Goal: Task Accomplishment & Management: Complete application form

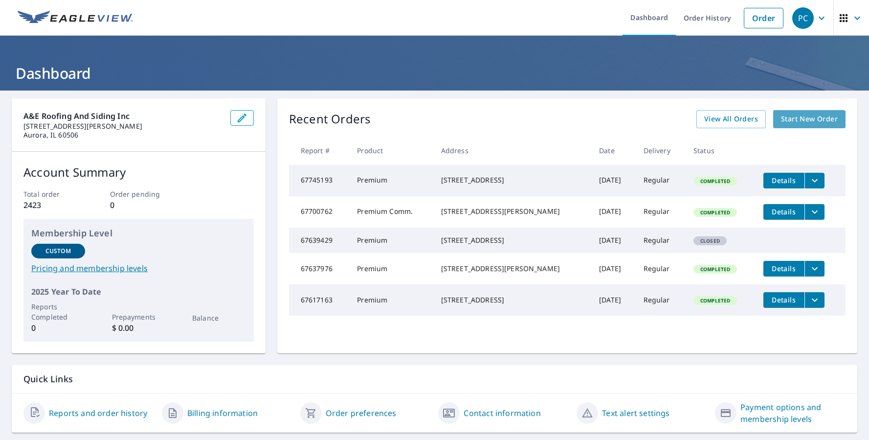
click at [800, 122] on span "Start New Order" at bounding box center [809, 119] width 57 height 12
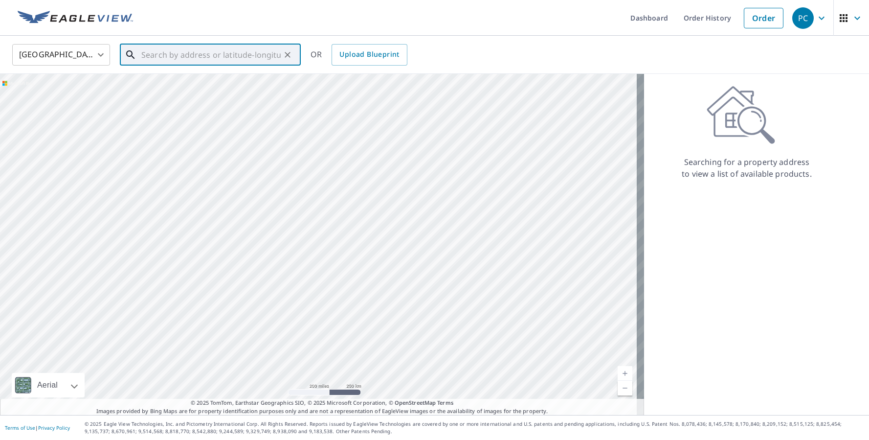
click at [166, 54] on input "text" at bounding box center [210, 54] width 139 height 27
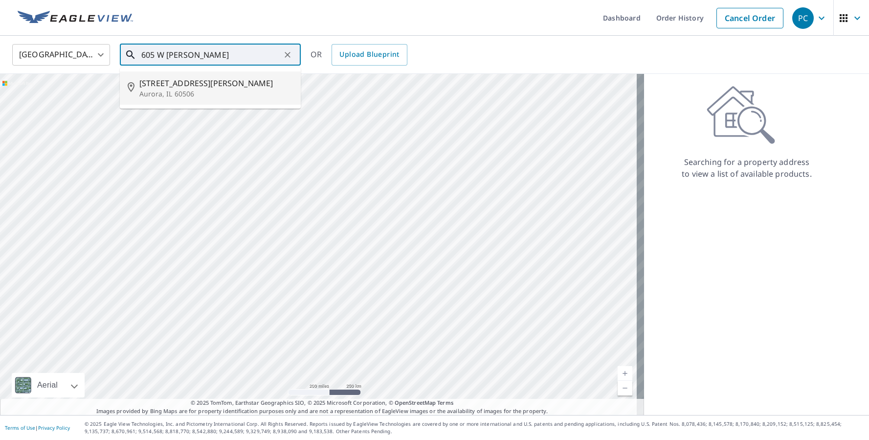
click at [158, 89] on p "Aurora, IL 60506" at bounding box center [216, 94] width 154 height 10
type input "[STREET_ADDRESS][PERSON_NAME]"
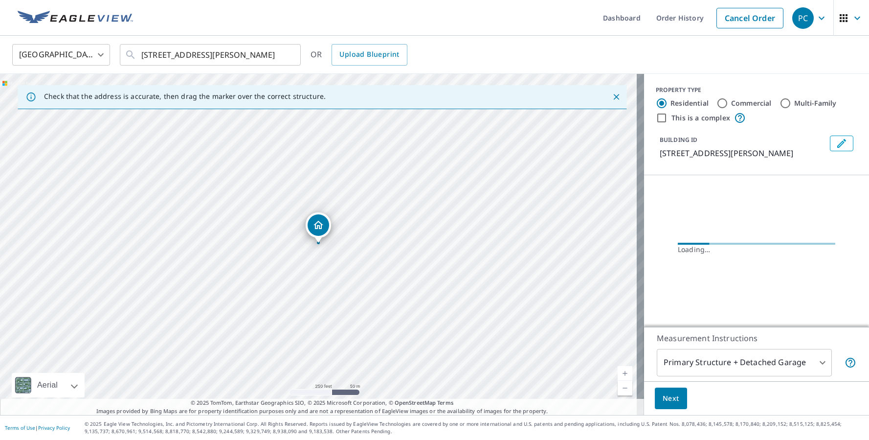
click at [315, 243] on div "[STREET_ADDRESS][PERSON_NAME]" at bounding box center [322, 244] width 644 height 341
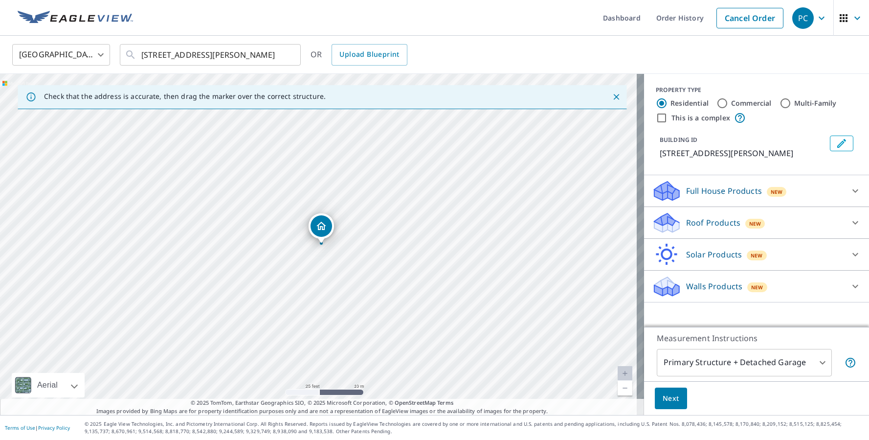
click at [663, 220] on icon at bounding box center [666, 219] width 25 height 12
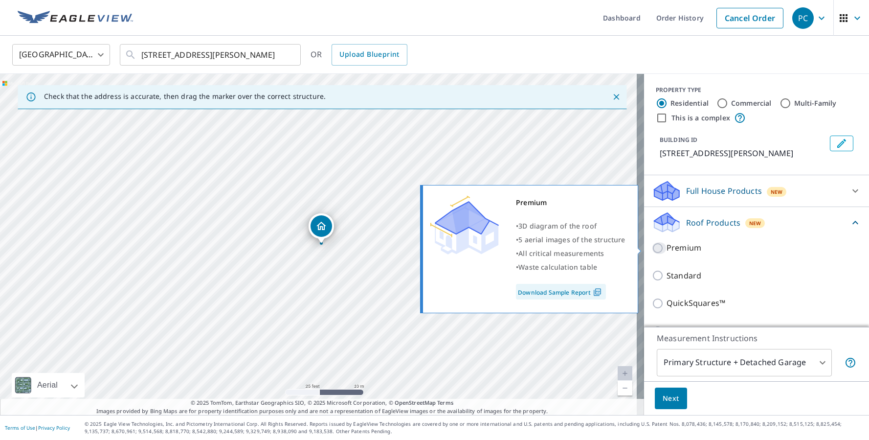
click at [652, 244] on input "Premium" at bounding box center [659, 248] width 15 height 12
checkbox input "true"
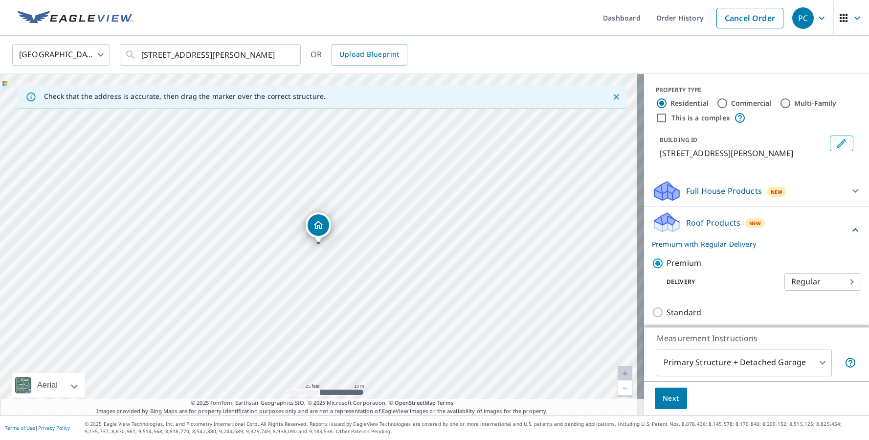
click at [663, 398] on span "Next" at bounding box center [671, 398] width 17 height 12
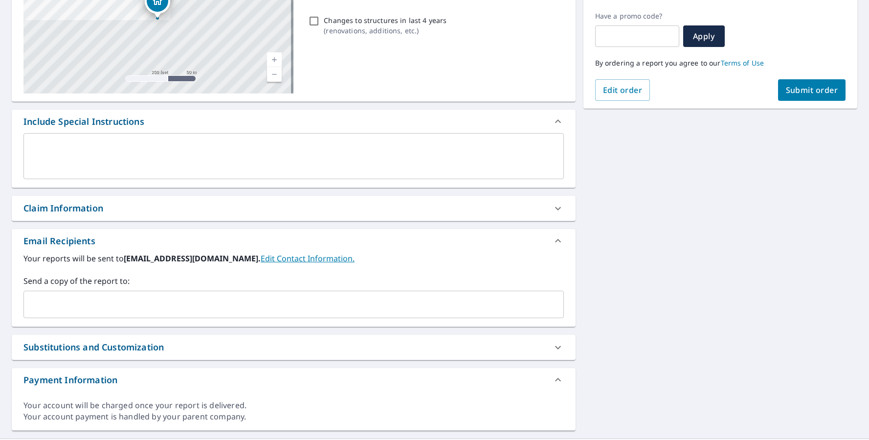
scroll to position [183, 0]
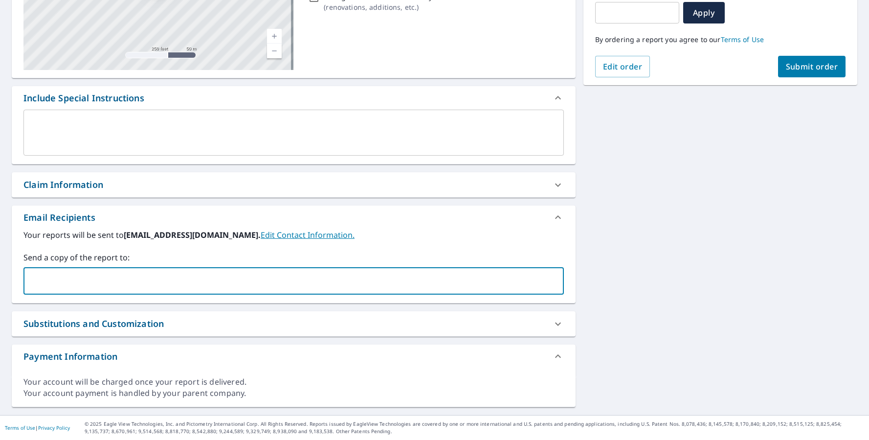
click at [51, 281] on input "text" at bounding box center [286, 280] width 517 height 19
click at [80, 186] on div "Claim Information" at bounding box center [63, 184] width 80 height 13
checkbox input "true"
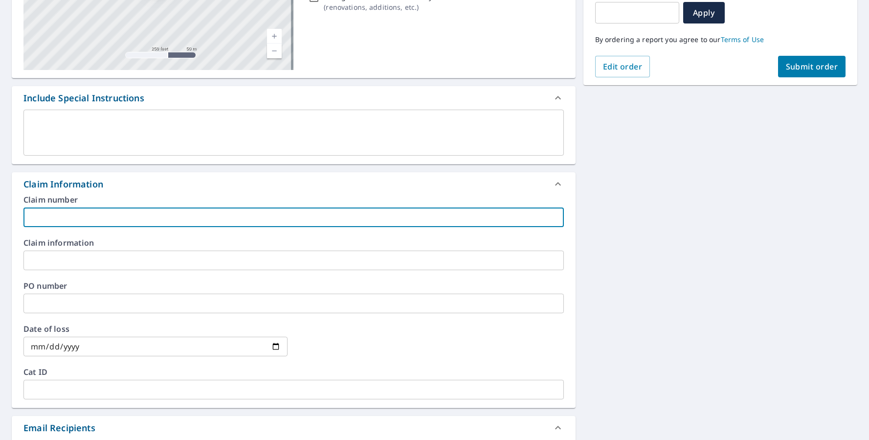
click at [52, 221] on input "text" at bounding box center [293, 217] width 540 height 20
type input "B"
checkbox input "true"
type input "Be"
checkbox input "true"
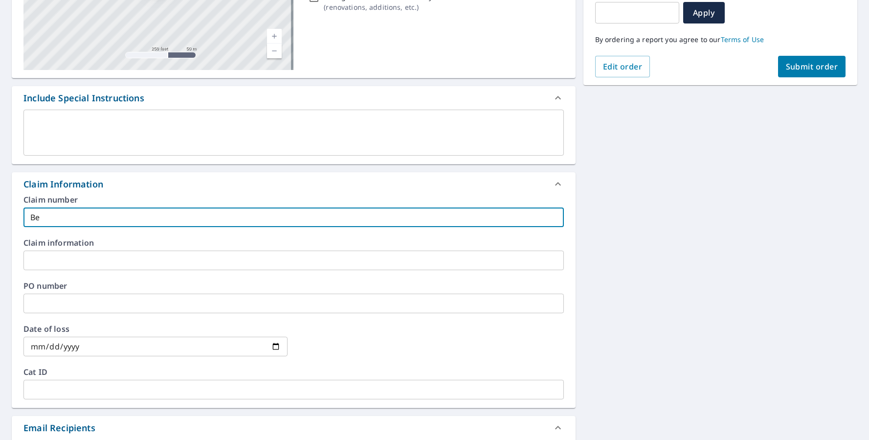
type input "Ben"
checkbox input "true"
type input "Beni"
checkbox input "true"
type input "Benit"
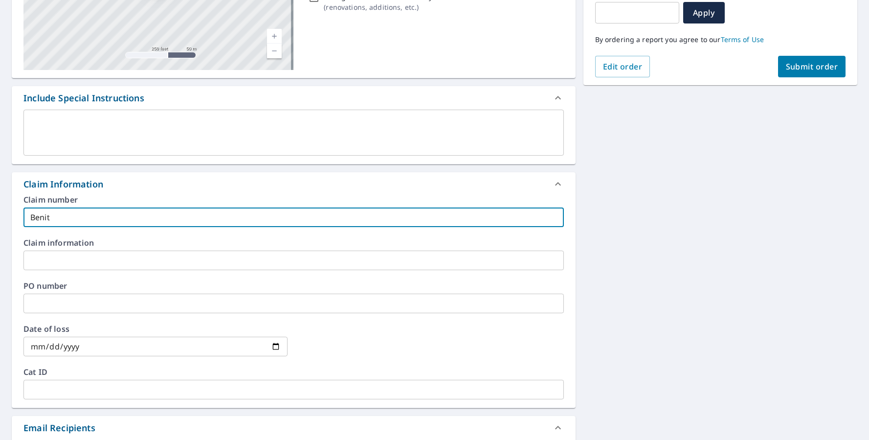
checkbox input "true"
type input "[PERSON_NAME]"
checkbox input "true"
type input "[PERSON_NAME]"
checkbox input "true"
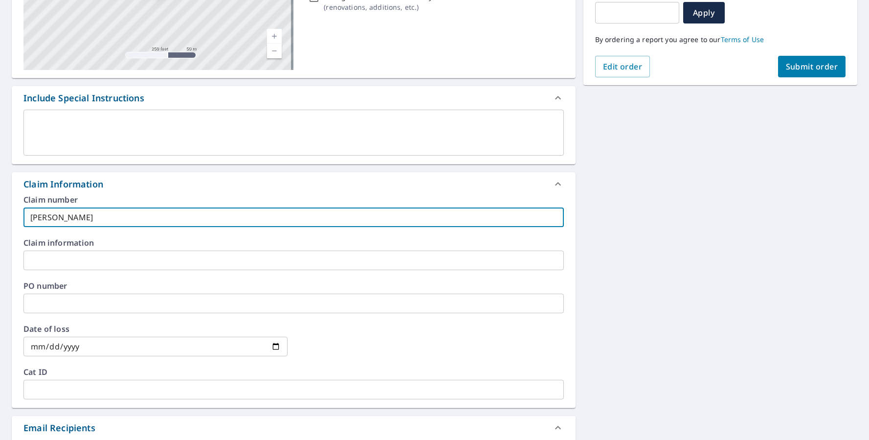
type input "[PERSON_NAME] -"
checkbox input "true"
type input "[PERSON_NAME] -"
checkbox input "true"
type input "[PERSON_NAME]"
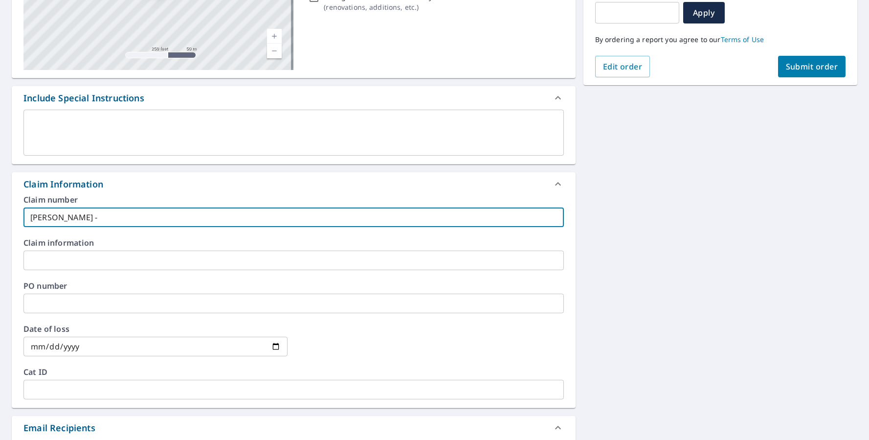
checkbox input "true"
type input "[PERSON_NAME]"
checkbox input "true"
type input "[PERSON_NAME]"
checkbox input "true"
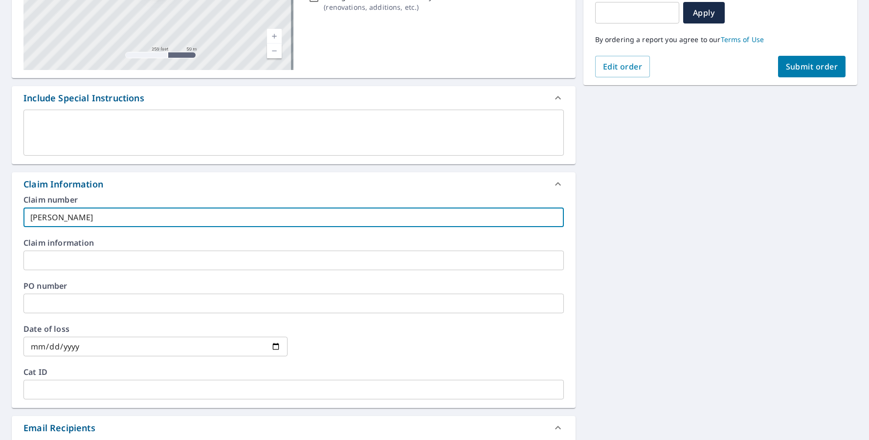
type input "[PERSON_NAME]"
checkbox input "true"
type input "[PERSON_NAME]"
checkbox input "true"
type input "[PERSON_NAME]"
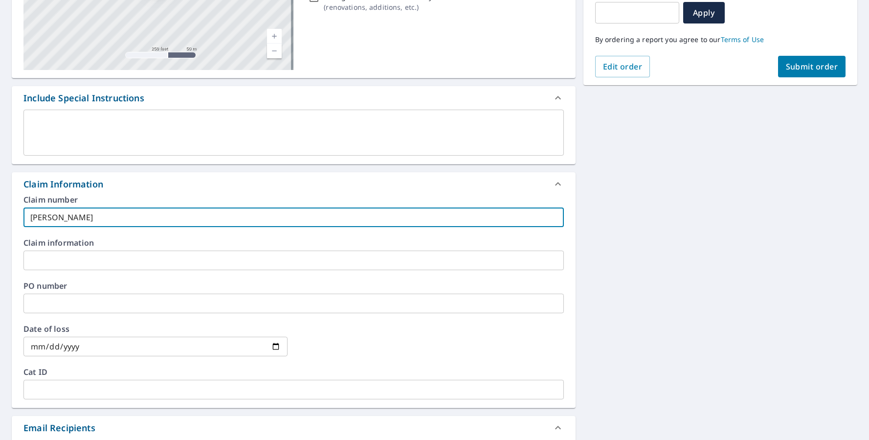
click at [29, 298] on input "text" at bounding box center [293, 303] width 540 height 20
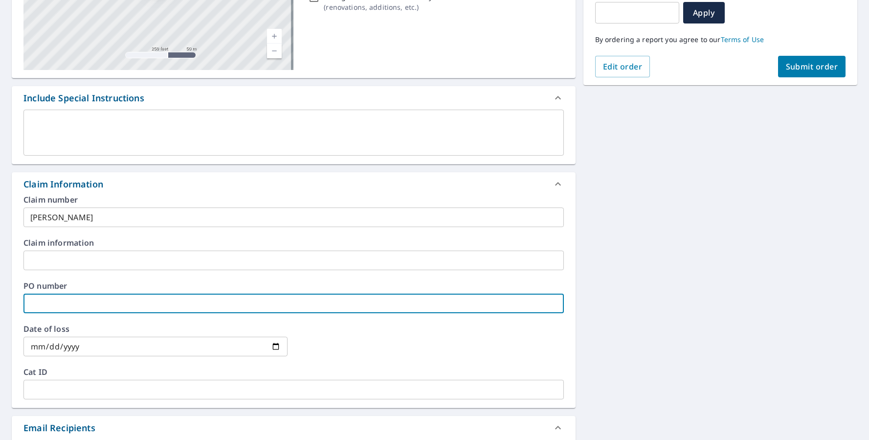
type input "B"
checkbox input "true"
type input "Be"
checkbox input "true"
type input "Ben"
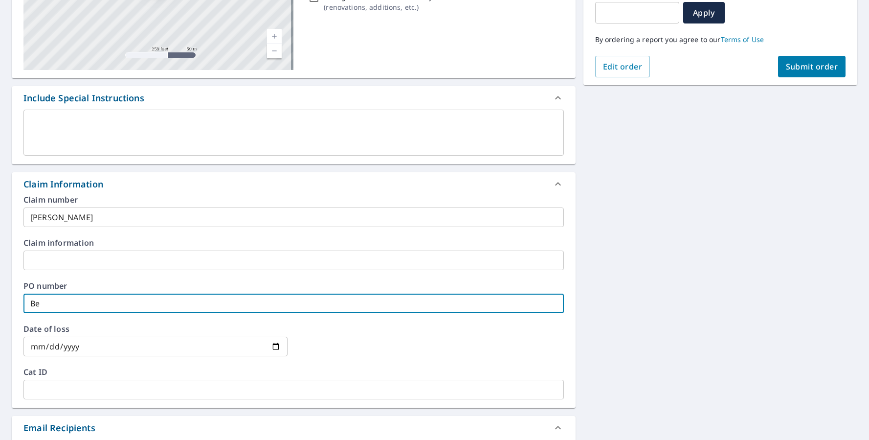
checkbox input "true"
type input "Beni"
checkbox input "true"
type input "Benit"
checkbox input "true"
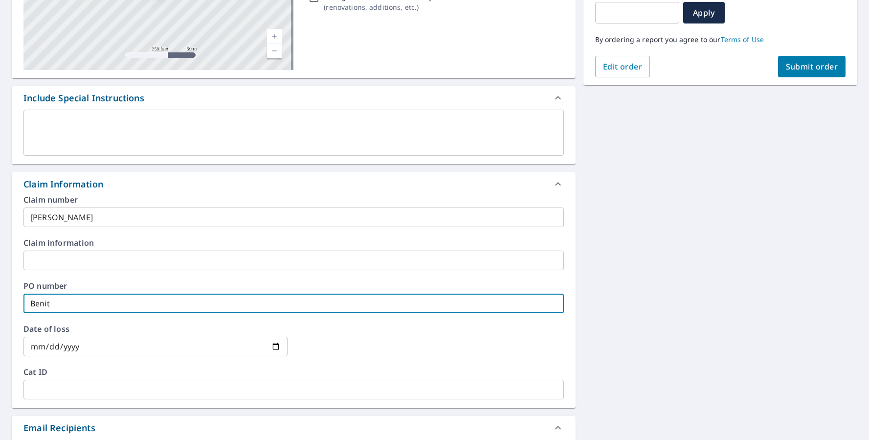
type input "[PERSON_NAME]"
checkbox input "true"
type input "[PERSON_NAME]"
checkbox input "true"
type input "[PERSON_NAME] -"
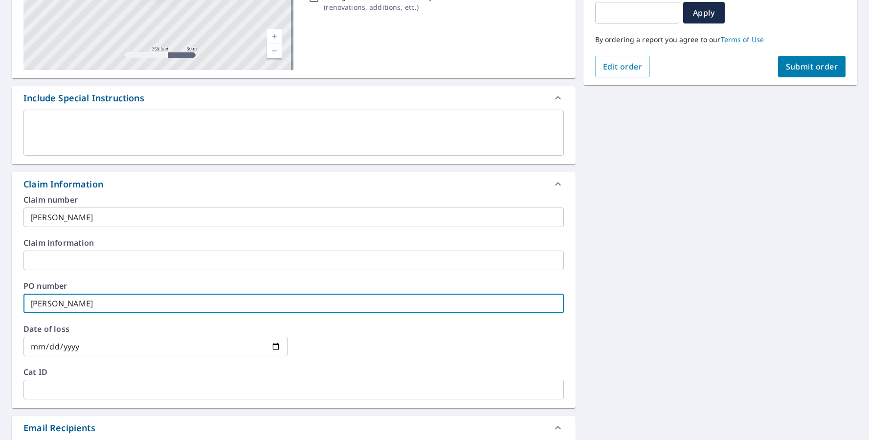
checkbox input "true"
type input "[PERSON_NAME] -"
checkbox input "true"
type input "[PERSON_NAME]"
checkbox input "true"
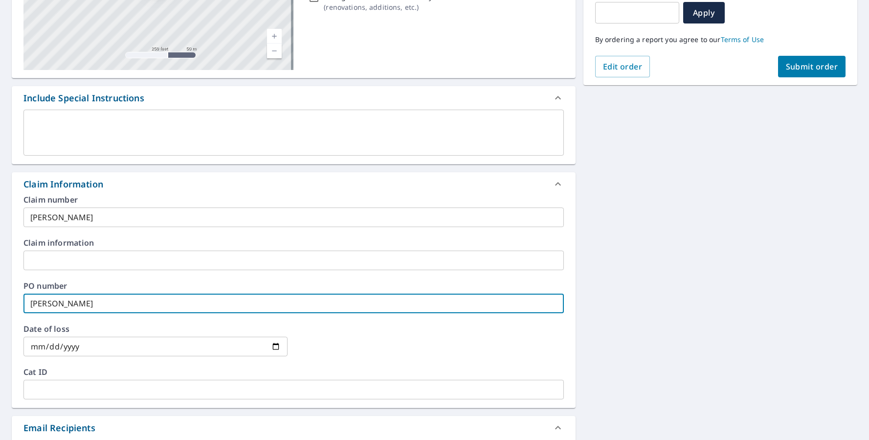
type input "[PERSON_NAME]"
checkbox input "true"
type input "[PERSON_NAME]"
checkbox input "true"
type input "[PERSON_NAME]"
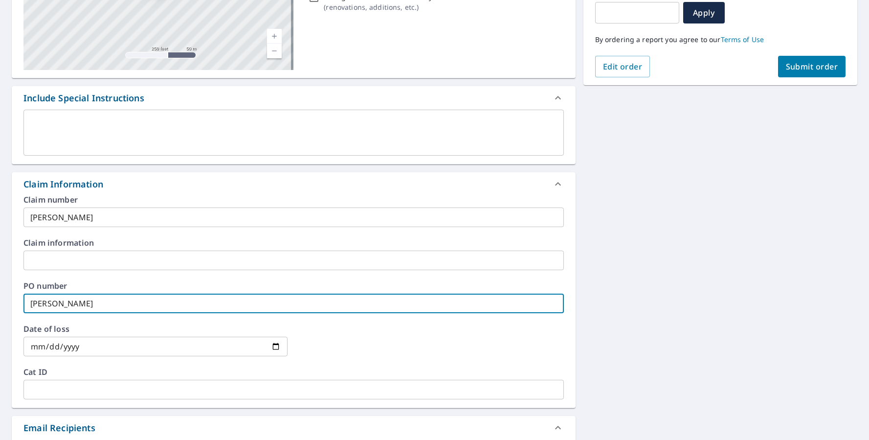
checkbox input "true"
type input "[PERSON_NAME]"
checkbox input "true"
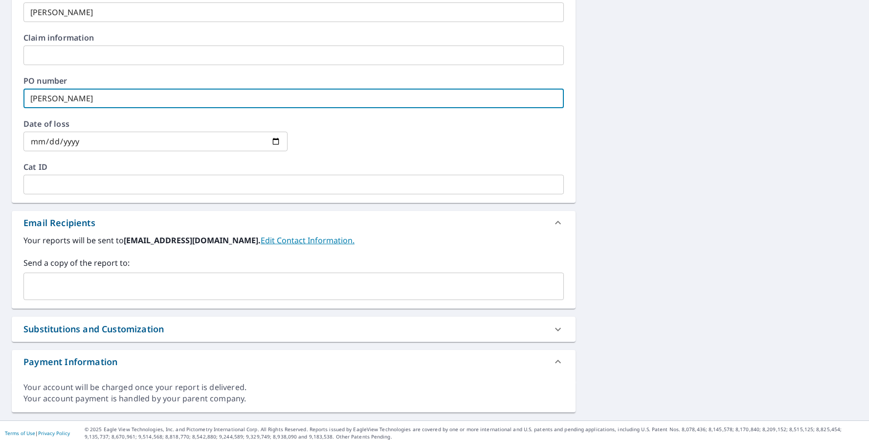
scroll to position [393, 0]
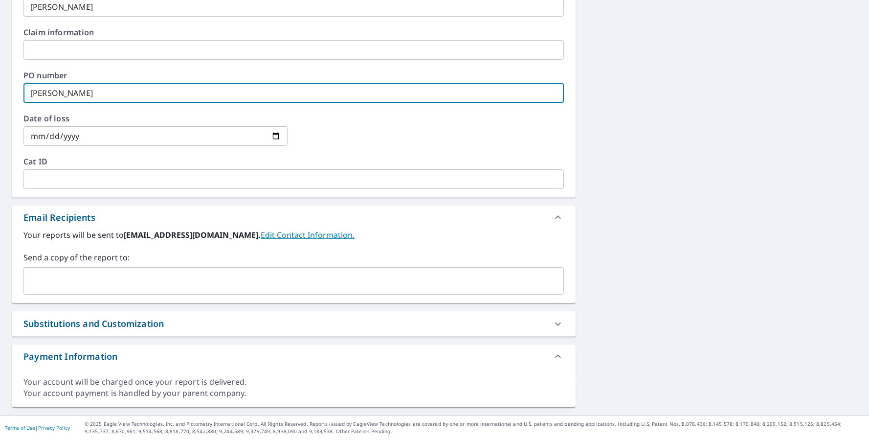
type input "[PERSON_NAME]"
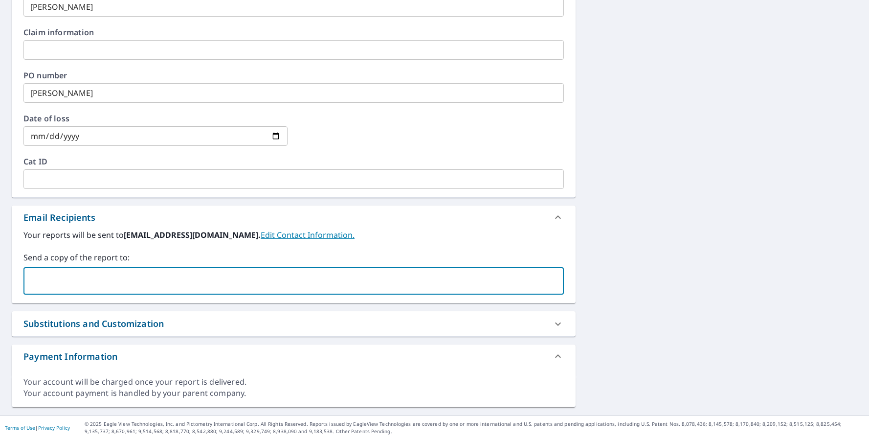
click at [43, 288] on input "text" at bounding box center [286, 280] width 517 height 19
type input "[EMAIL_ADDRESS][DOMAIN_NAME]"
checkbox input "true"
type input "[EMAIL_ADDRESS][DOMAIN_NAME]"
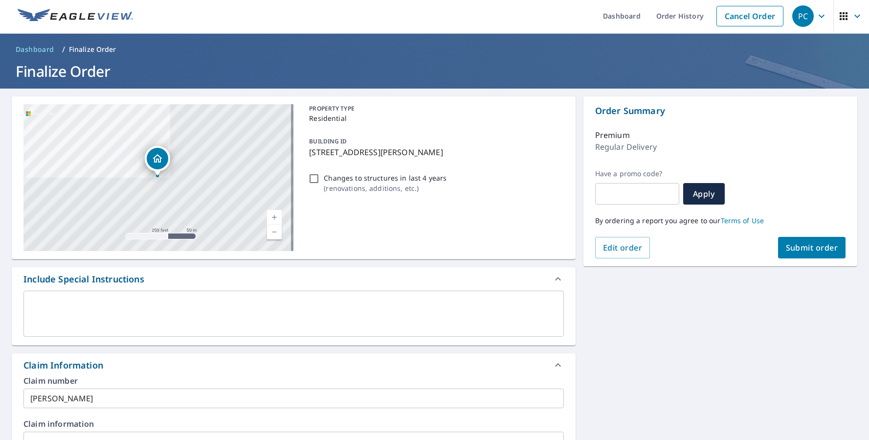
scroll to position [0, 0]
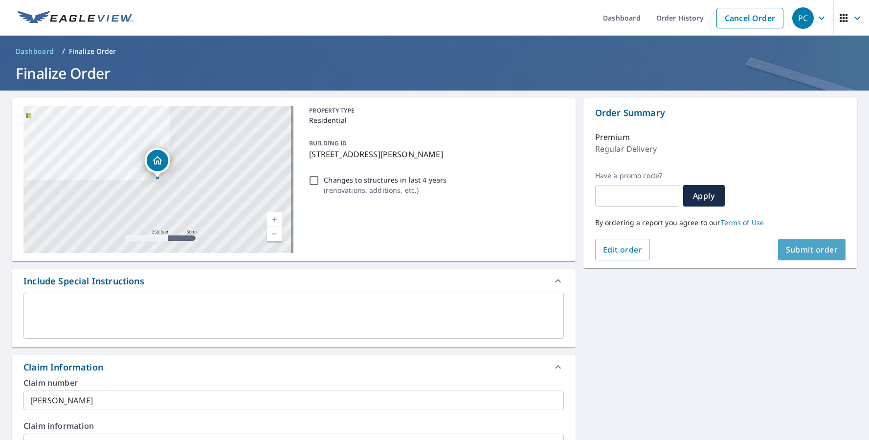
click at [827, 245] on span "Submit order" at bounding box center [812, 249] width 52 height 11
checkbox input "true"
